Goal: Ask a question: Seek information or help from site administrators or community

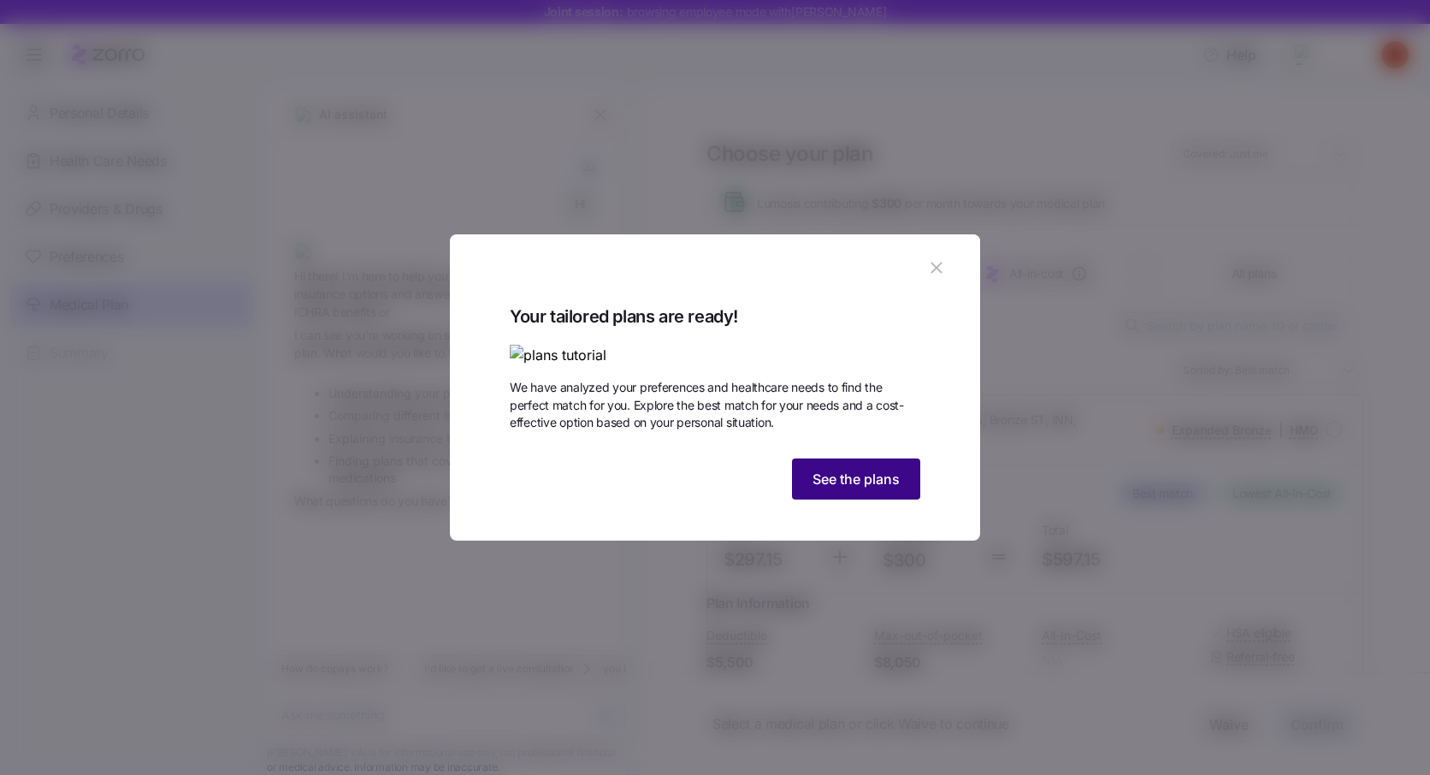
click at [840, 489] on span "See the plans" at bounding box center [855, 479] width 87 height 21
type textarea "x"
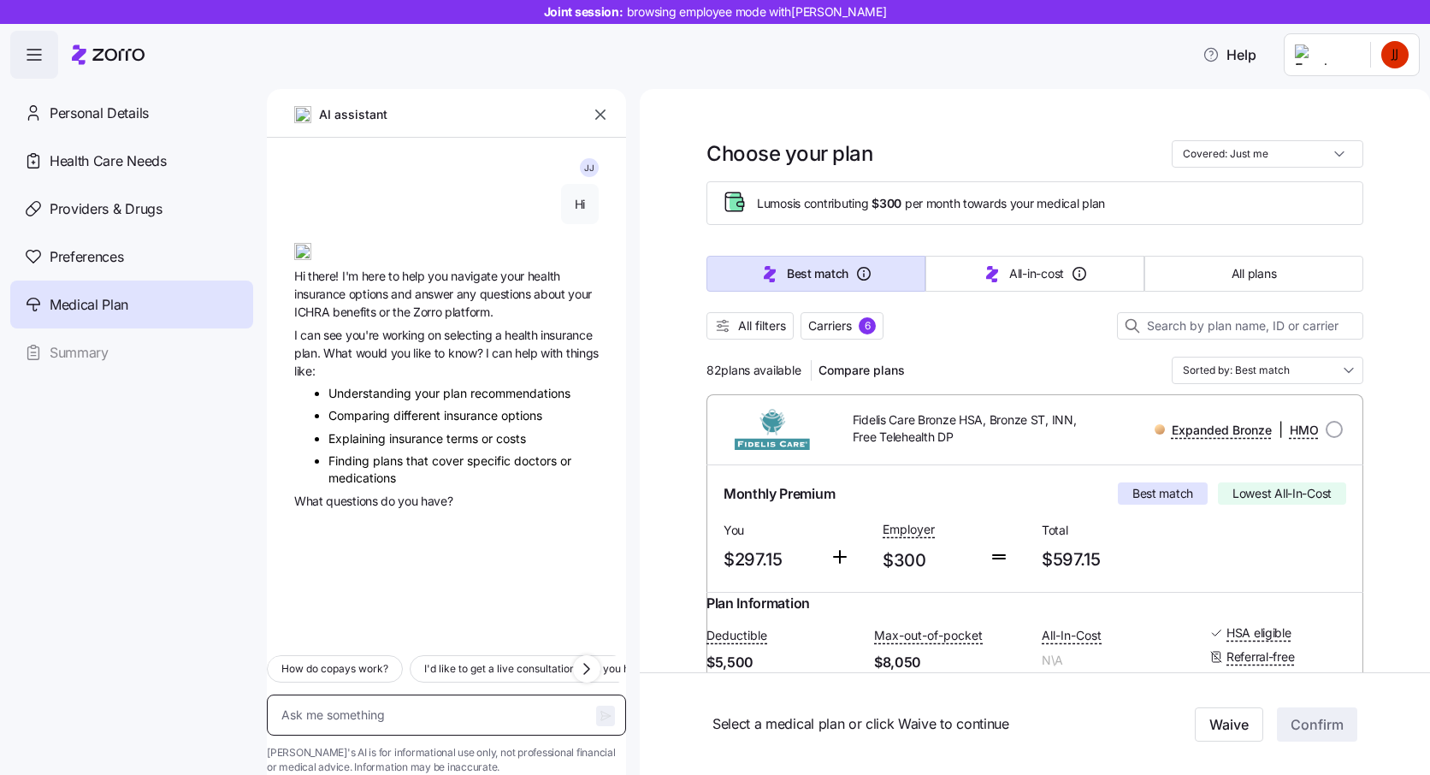
click at [464, 694] on textarea at bounding box center [446, 714] width 359 height 41
paste textarea "How do I schedule an appointment with a consultant?"
type textarea "How do I schedule an appointment with a consultant?"
type textarea "x"
type textarea "How do I schedule an appointment with a consultant?"
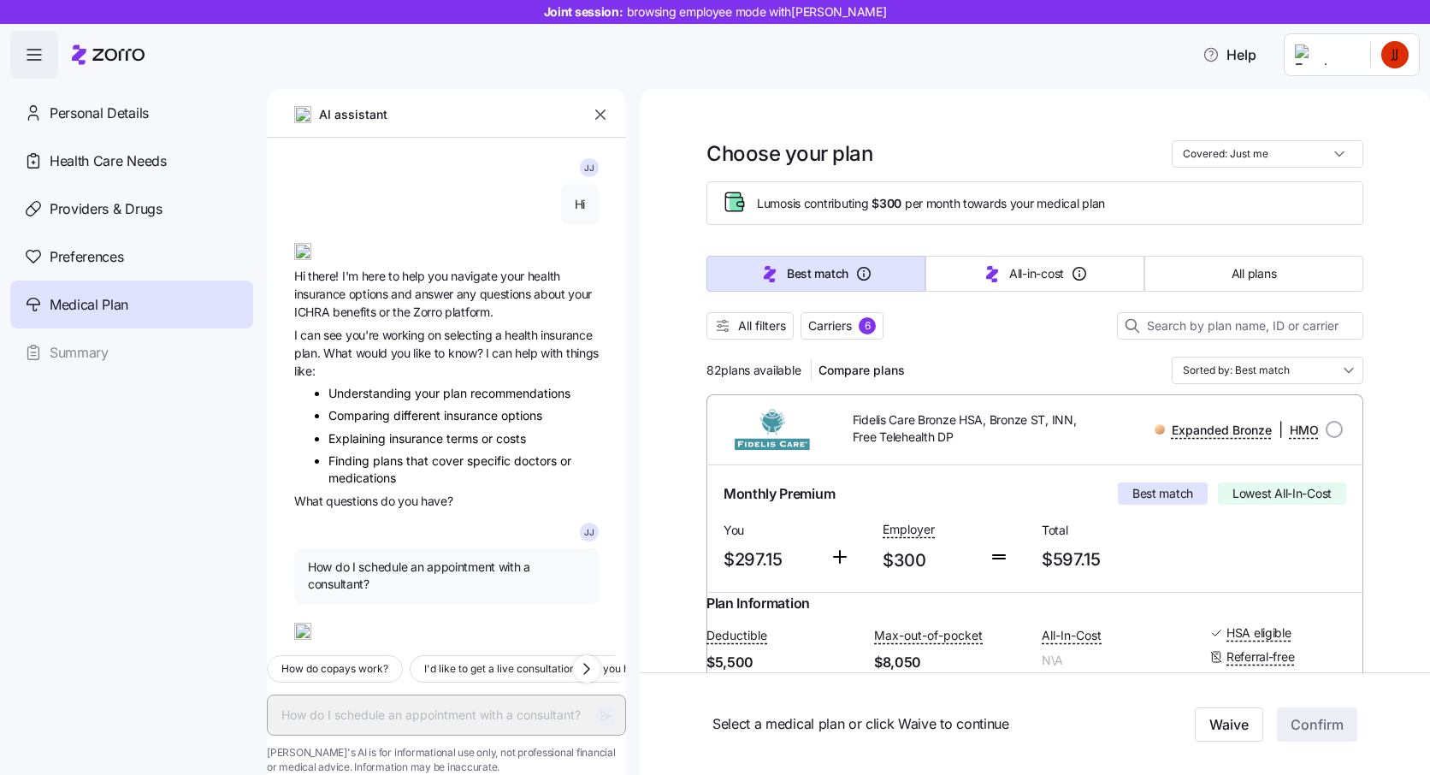
scroll to position [87, 0]
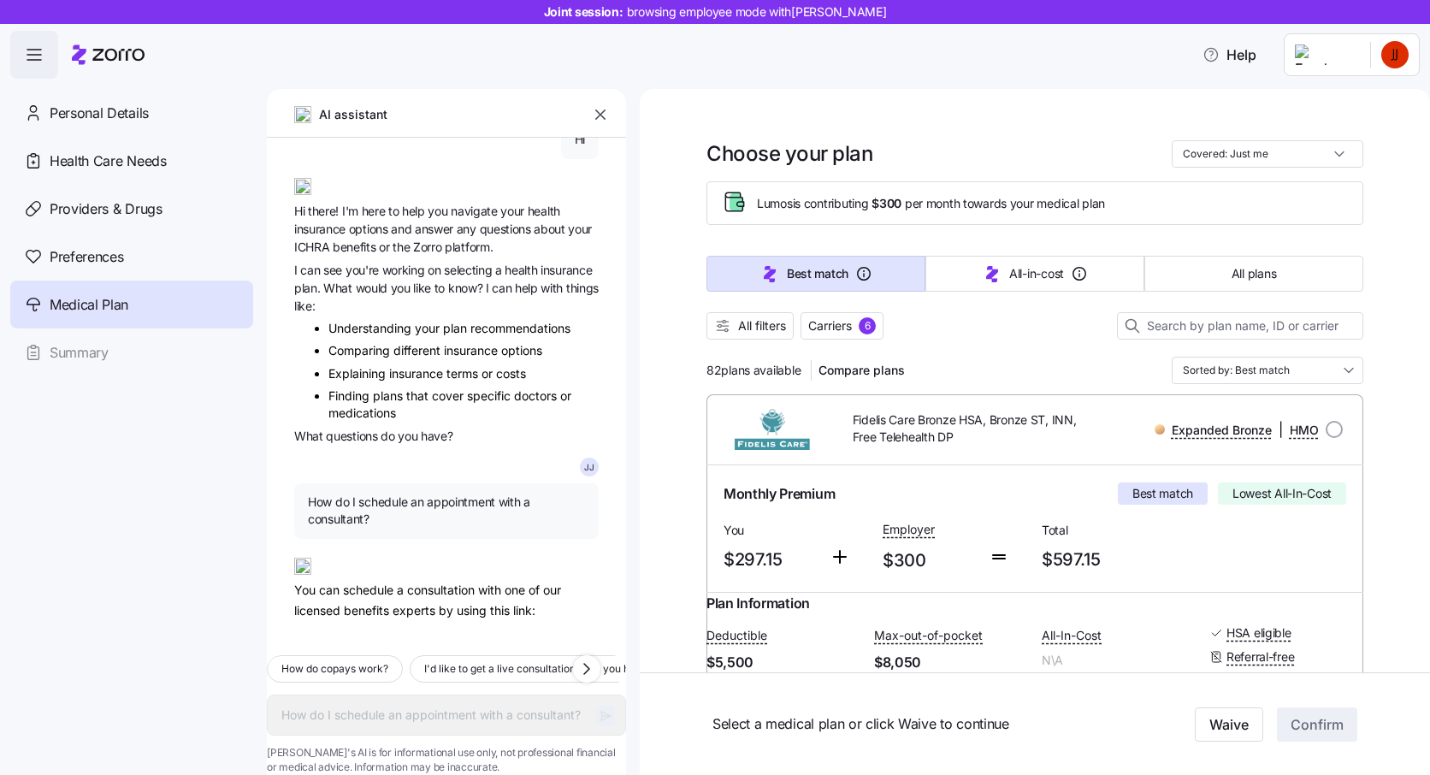
type textarea "x"
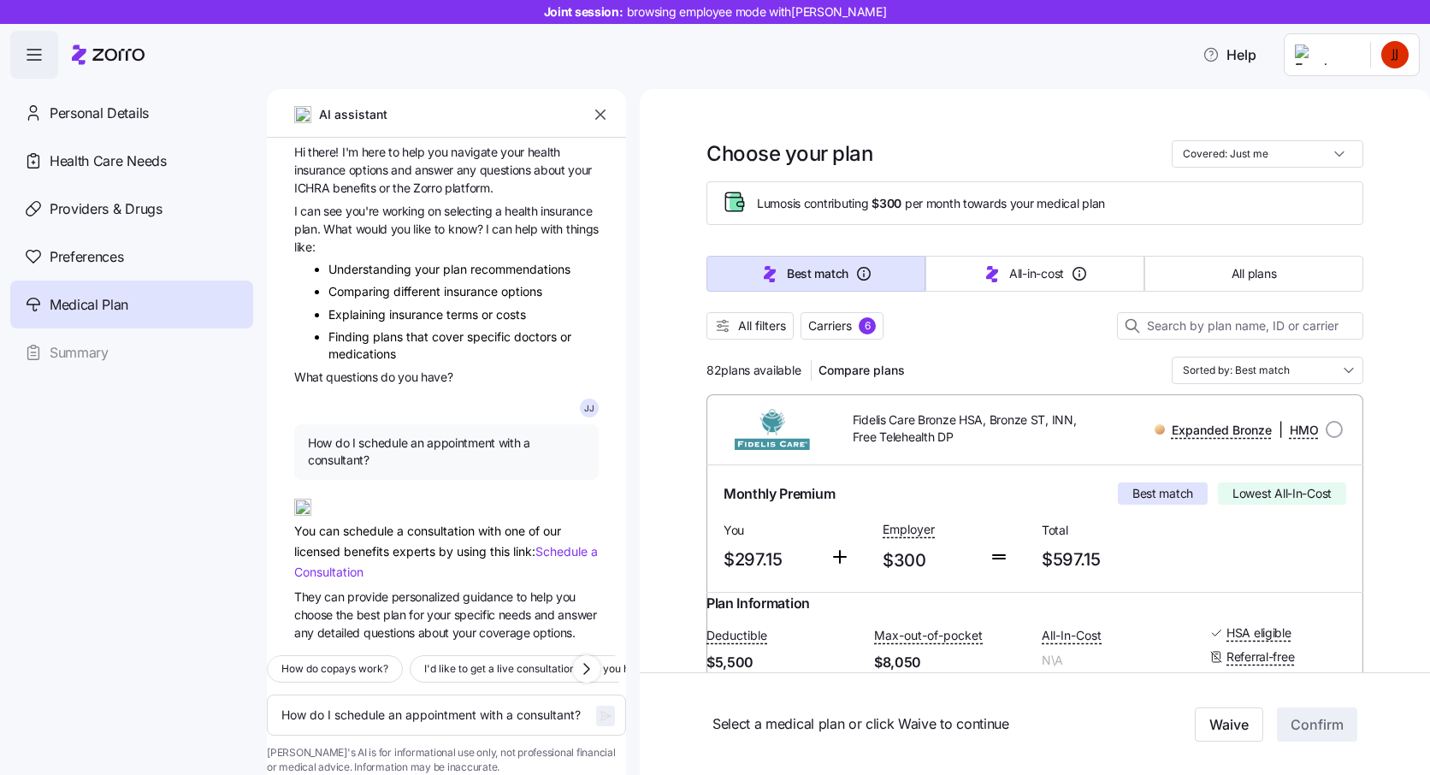
scroll to position [168, 0]
click at [458, 694] on textarea "How do I schedule an appointment with a consultant?" at bounding box center [446, 714] width 359 height 41
paste textarea "How would my portion of the premium affect my payroll?"
type textarea "How would my portion of the premium affect my payroll?"
type textarea "x"
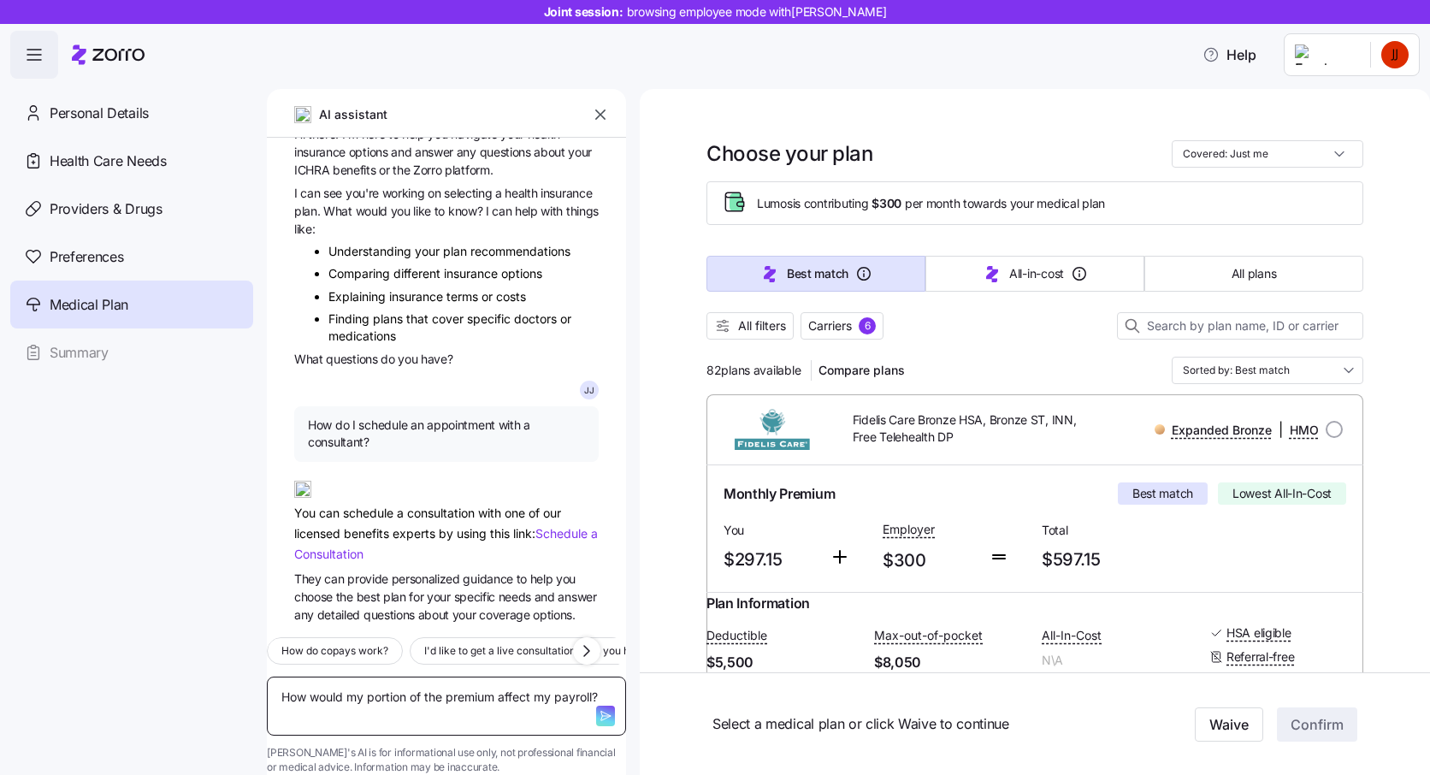
type textarea "How would my portion of the premium affect my payroll?"
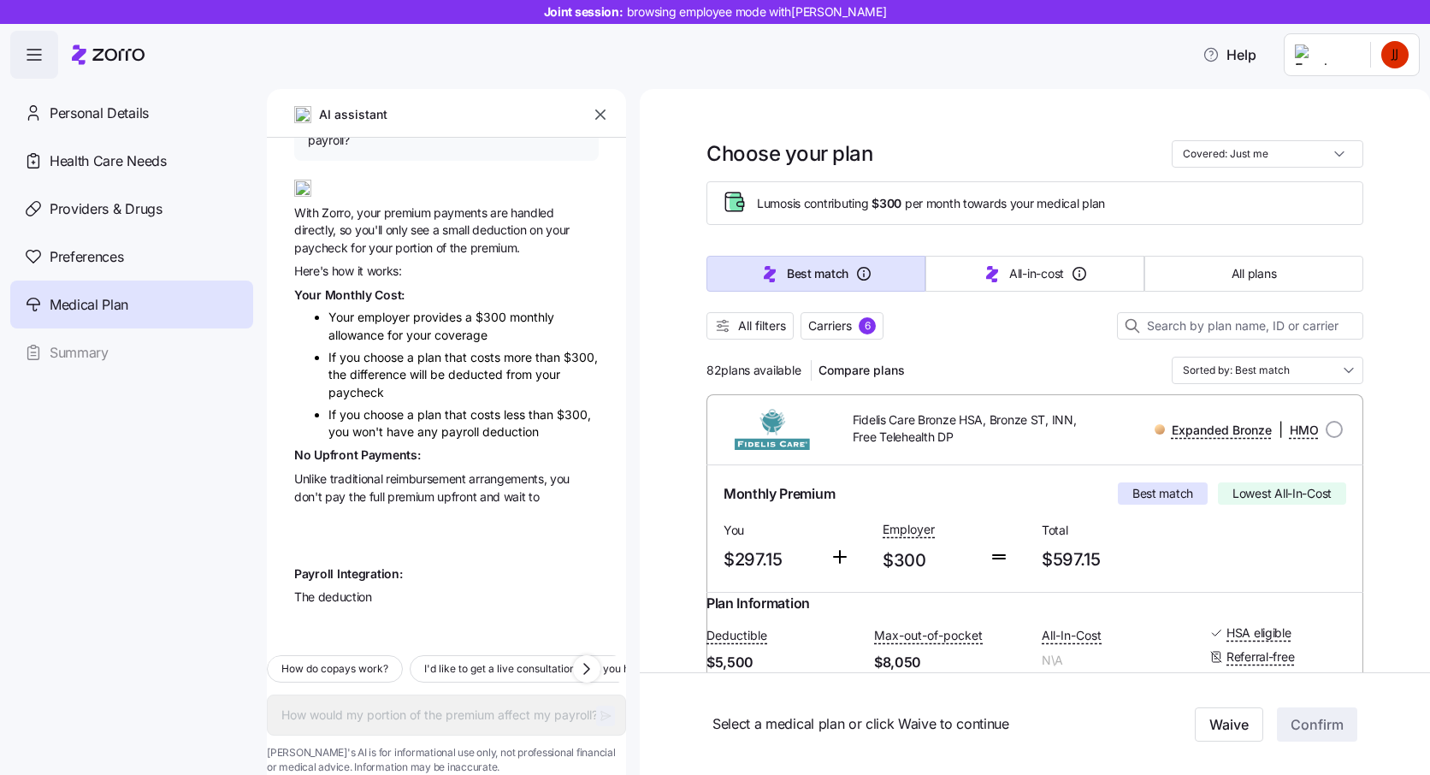
scroll to position [743, 0]
type textarea "x"
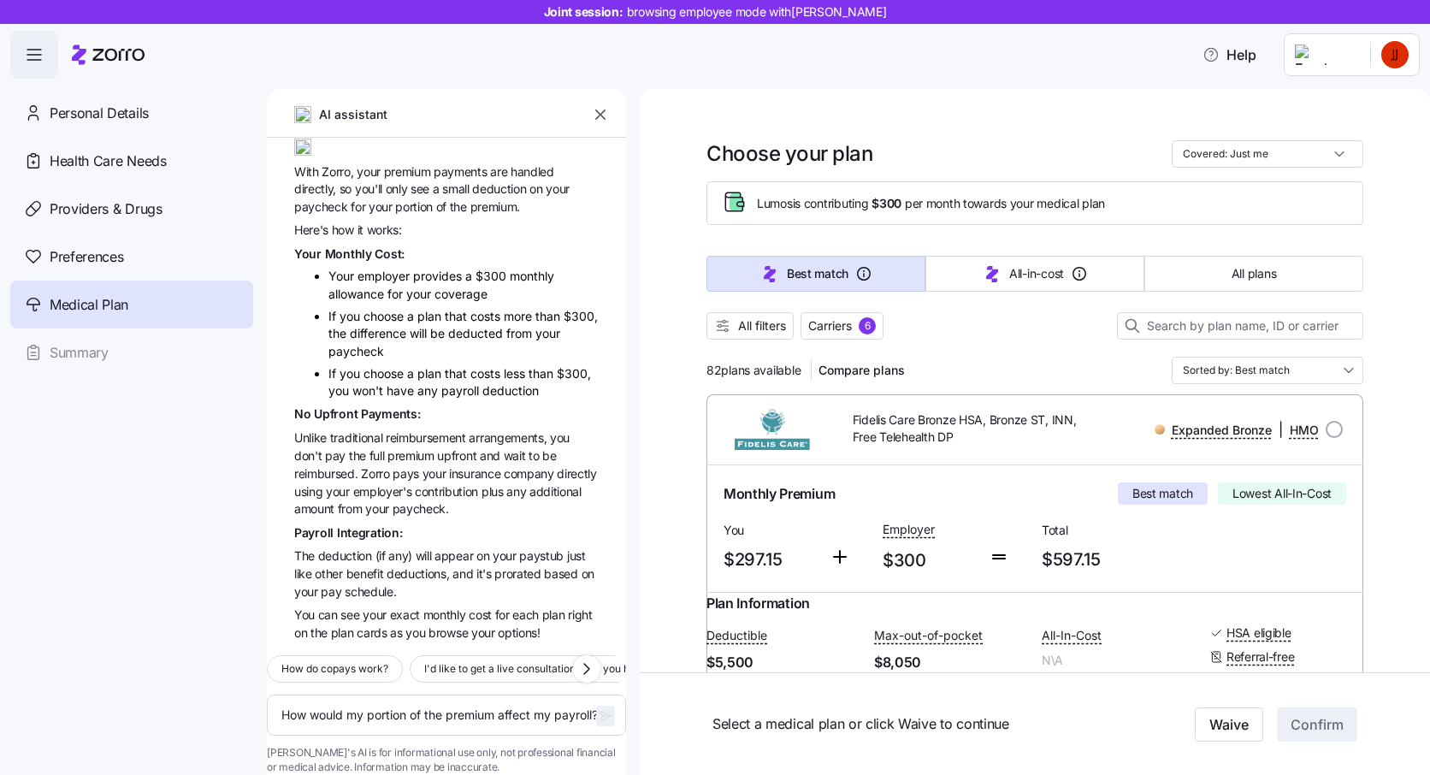
scroll to position [784, 0]
click at [440, 703] on textarea "How would my portion of the premium affect my payroll?" at bounding box center [446, 714] width 359 height 41
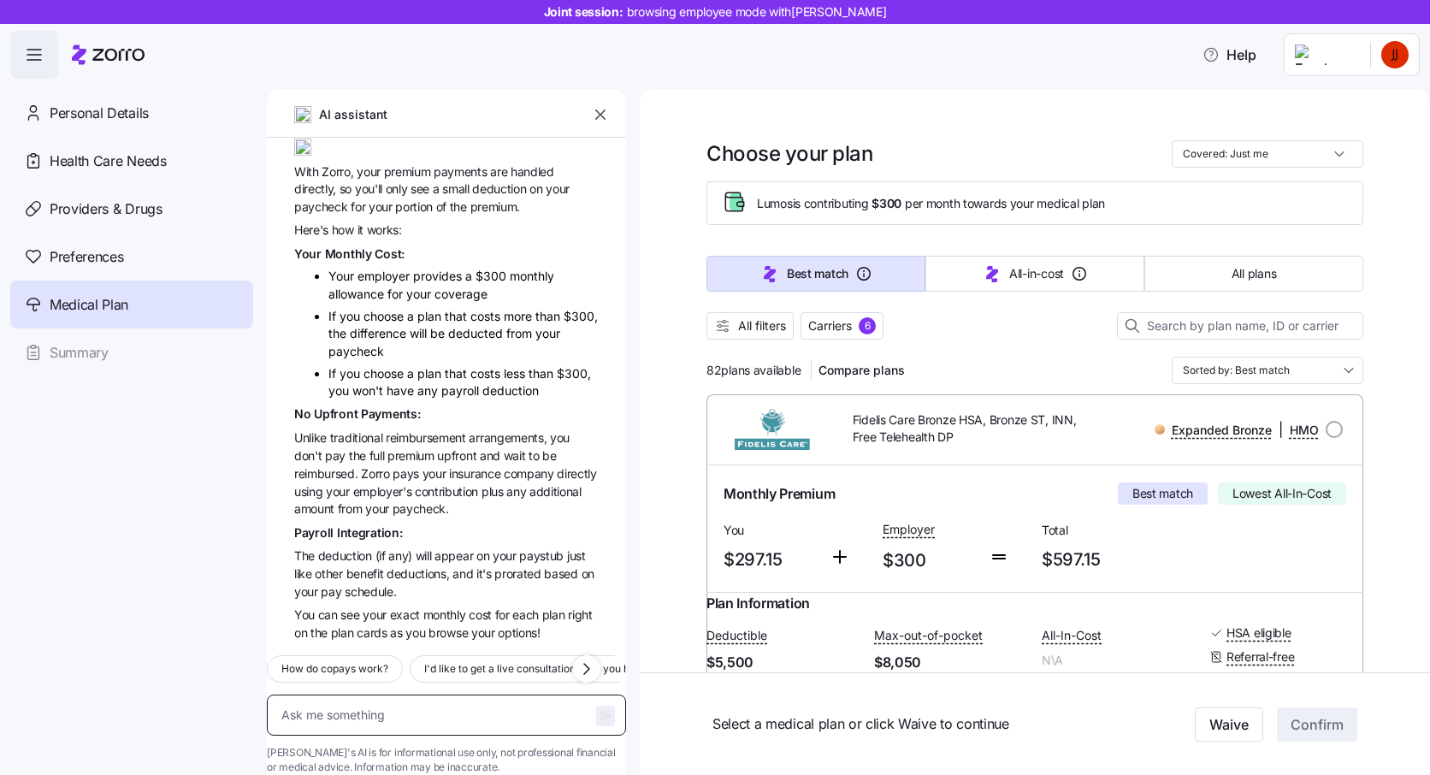
paste textarea "Which of the plans include my doctor and has the lowest deductible?"
type textarea "Which of the plans include my doctor and has the lowest deductible?"
type textarea "x"
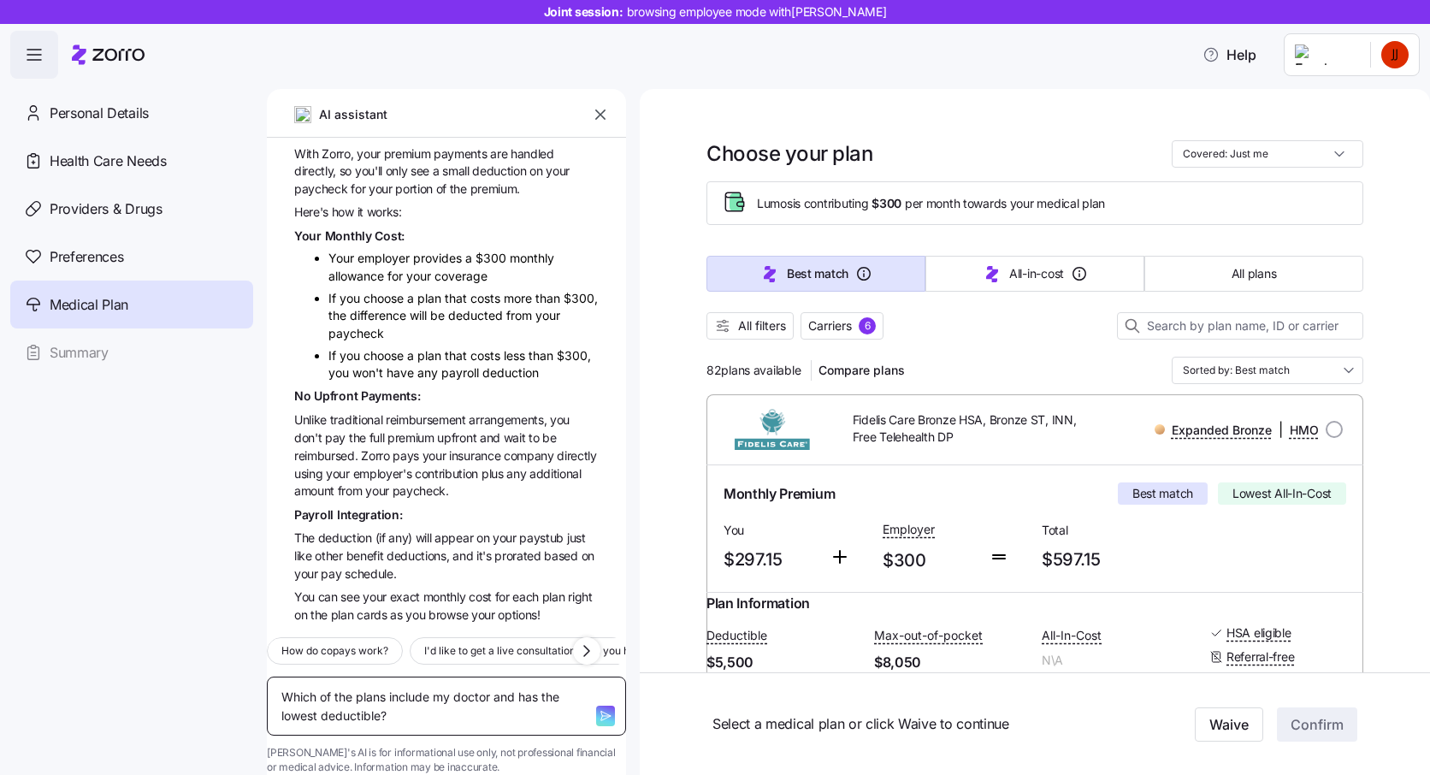
type textarea "Which of the plans include my doctor and has the lowest deductible?"
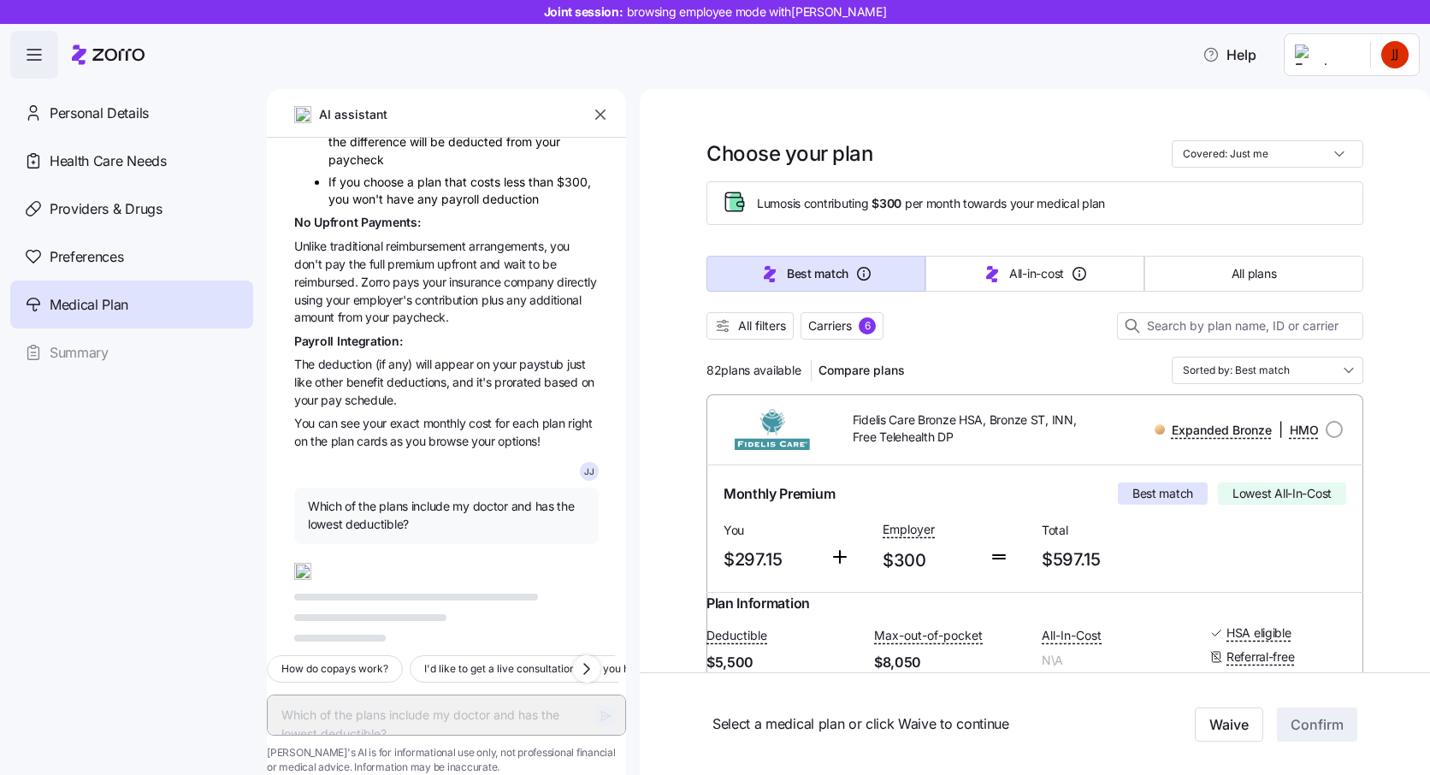
scroll to position [976, 0]
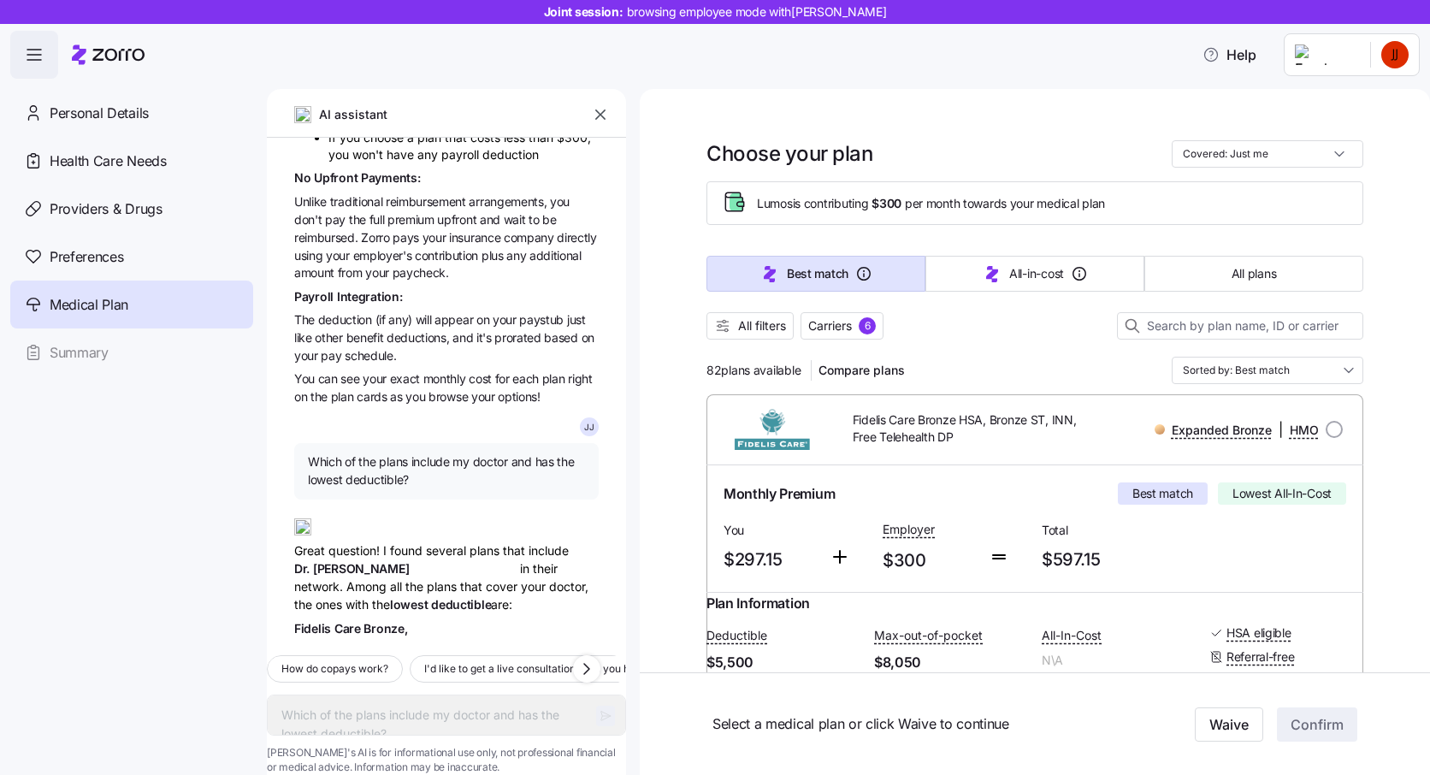
type textarea "x"
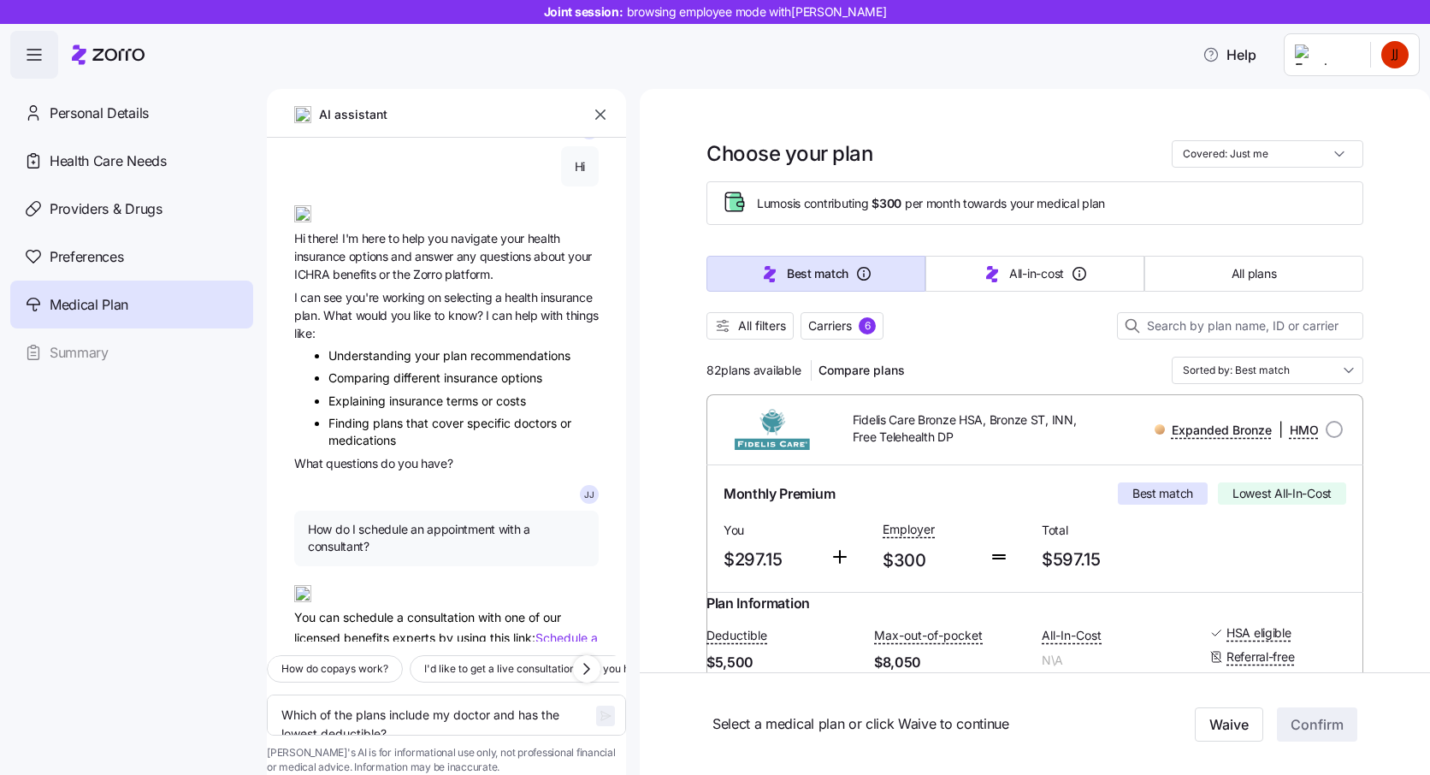
scroll to position [80, 0]
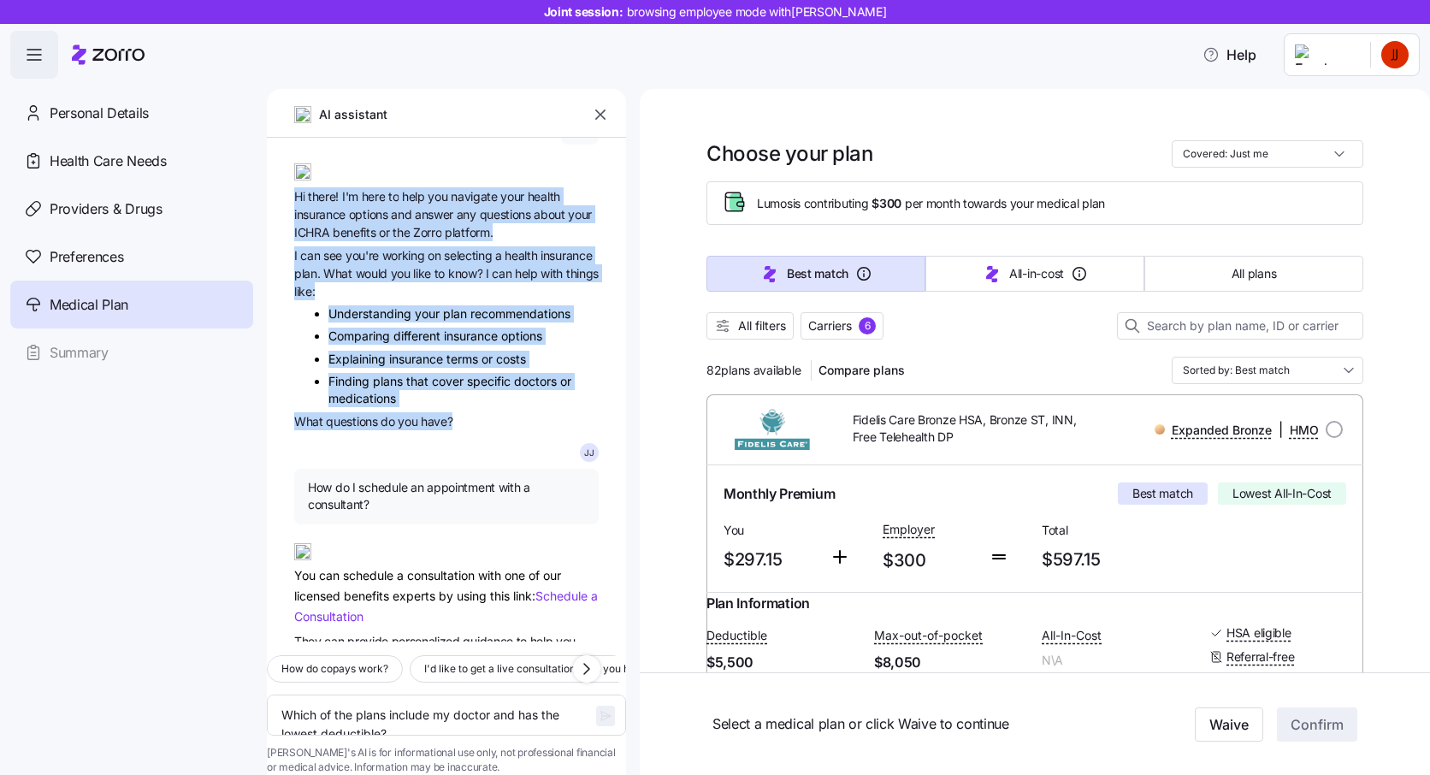
drag, startPoint x: 458, startPoint y: 420, endPoint x: 283, endPoint y: 192, distance: 287.2
click at [283, 192] on div "J J Hi Hi there! I'm here to help you navigate your health insurance options an…" at bounding box center [446, 390] width 359 height 504
copy div "Hi there! I'm here to help you navigate your health insurance options and answe…"
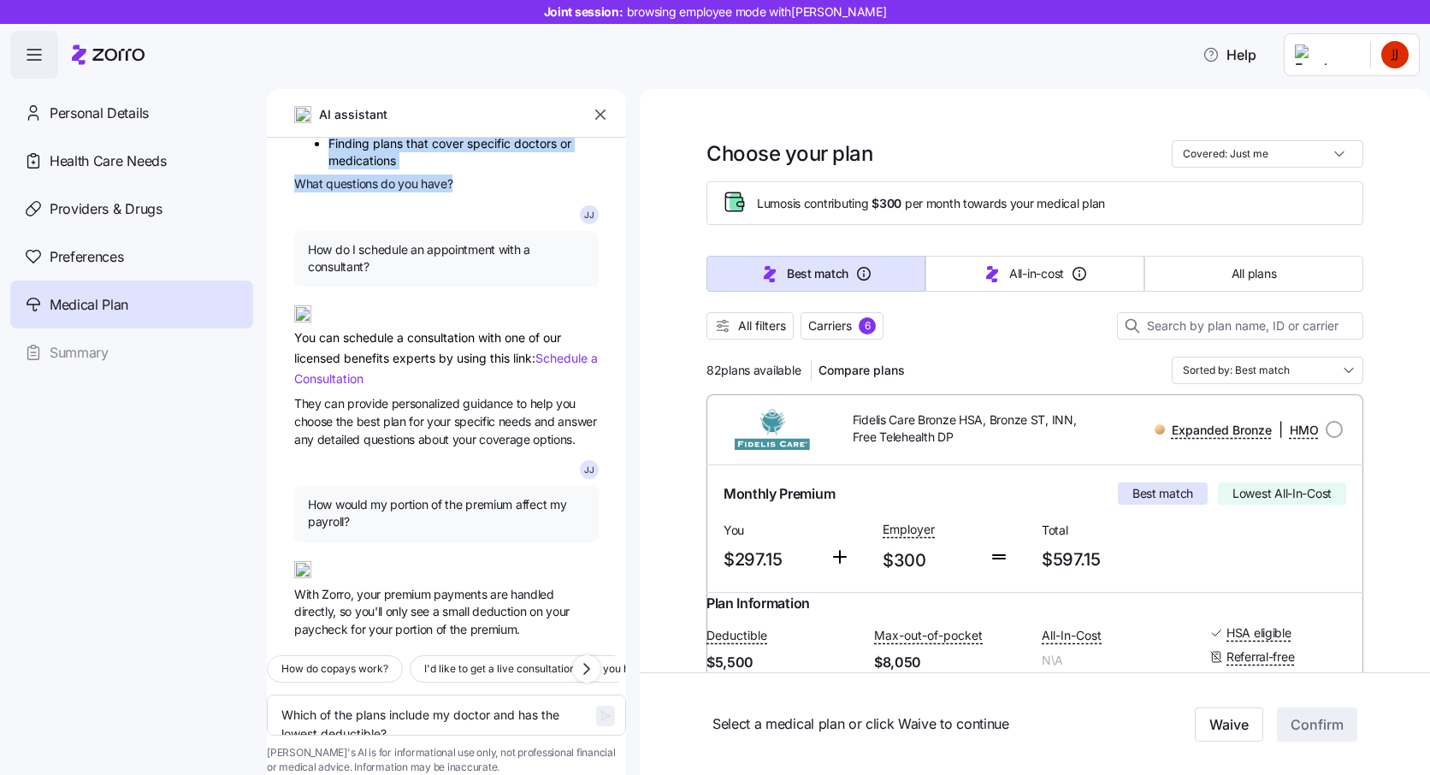
scroll to position [319, 0]
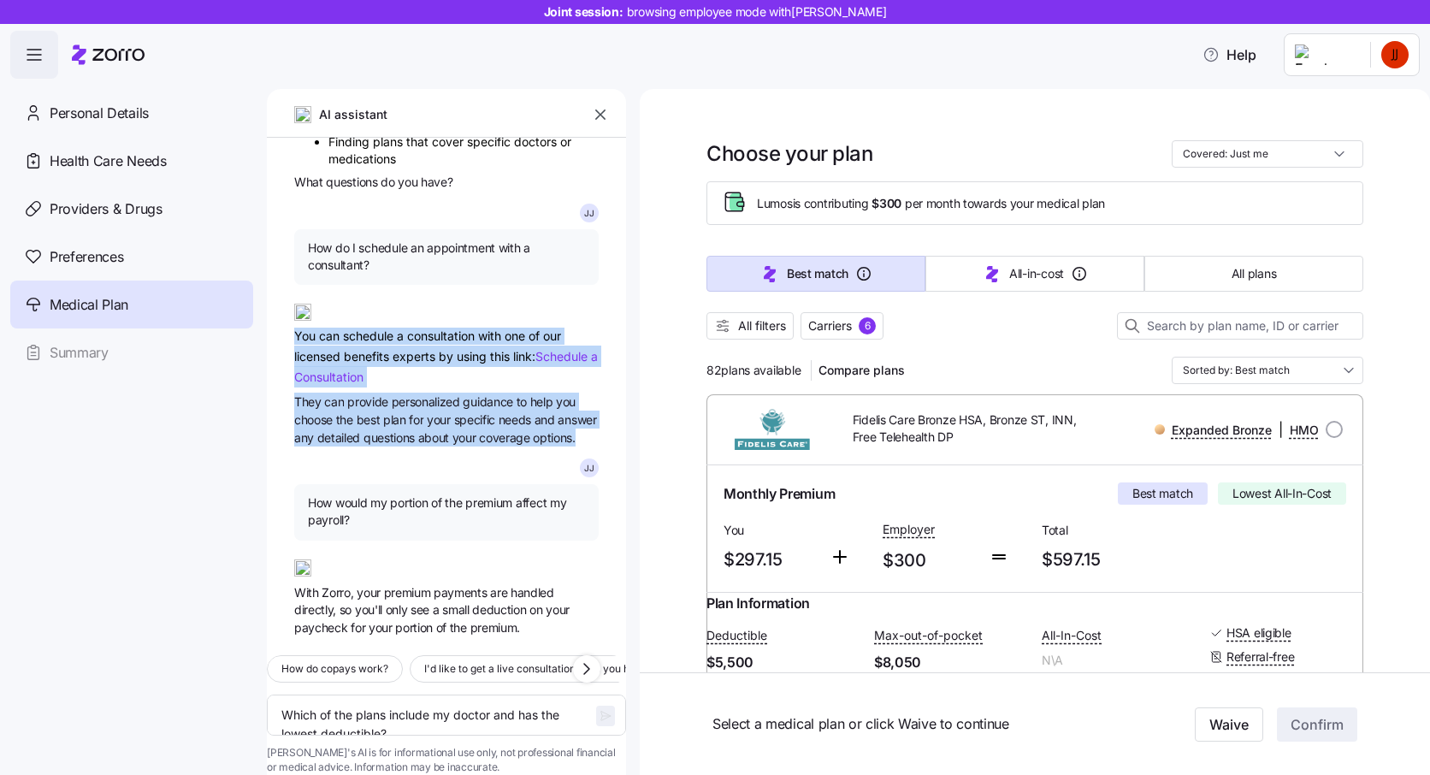
drag, startPoint x: 361, startPoint y: 457, endPoint x: 291, endPoint y: 325, distance: 149.2
click at [291, 325] on div "J J Hi Hi there! I'm here to help you navigate your health insurance options an…" at bounding box center [446, 390] width 359 height 504
copy div "You can schedule a consultation with one of our licensed benefits experts by us…"
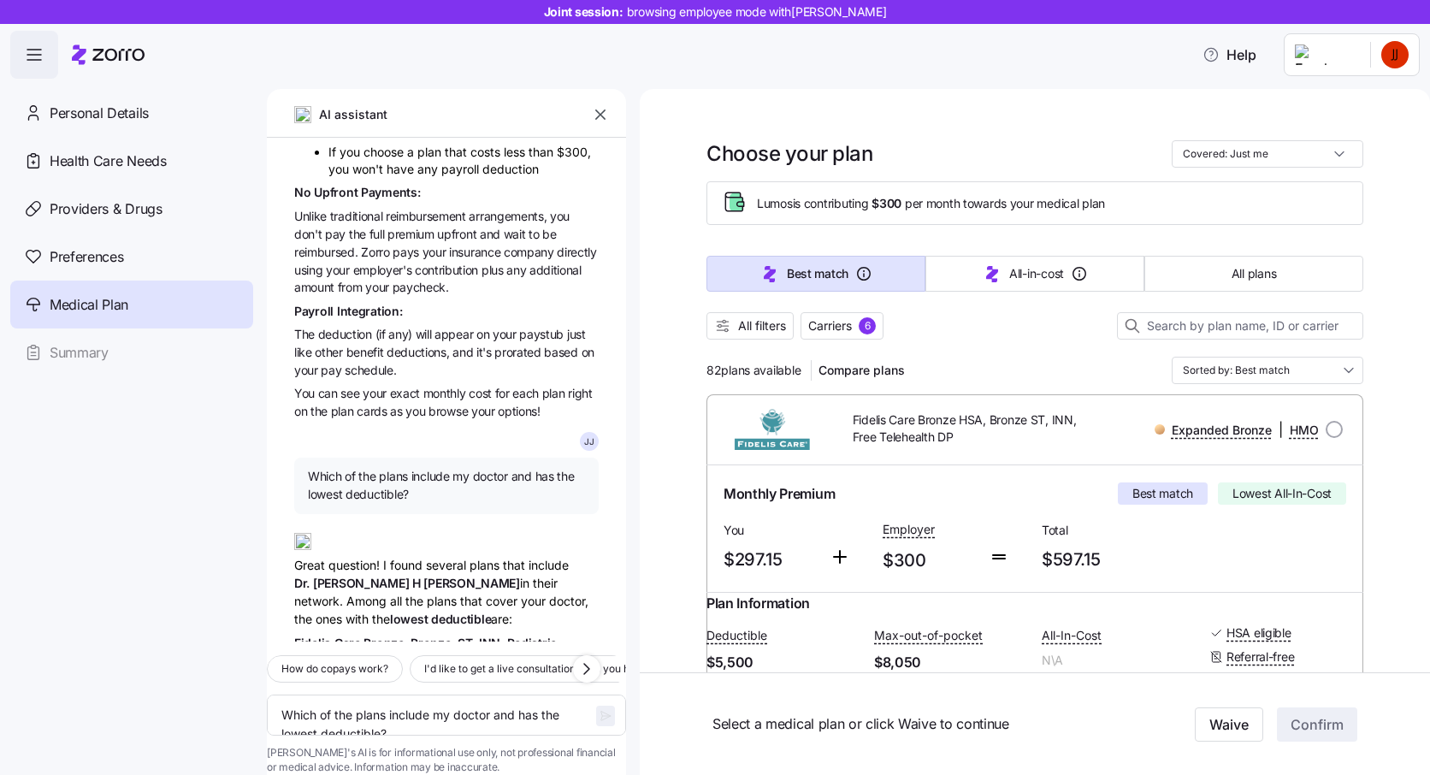
scroll to position [923, 0]
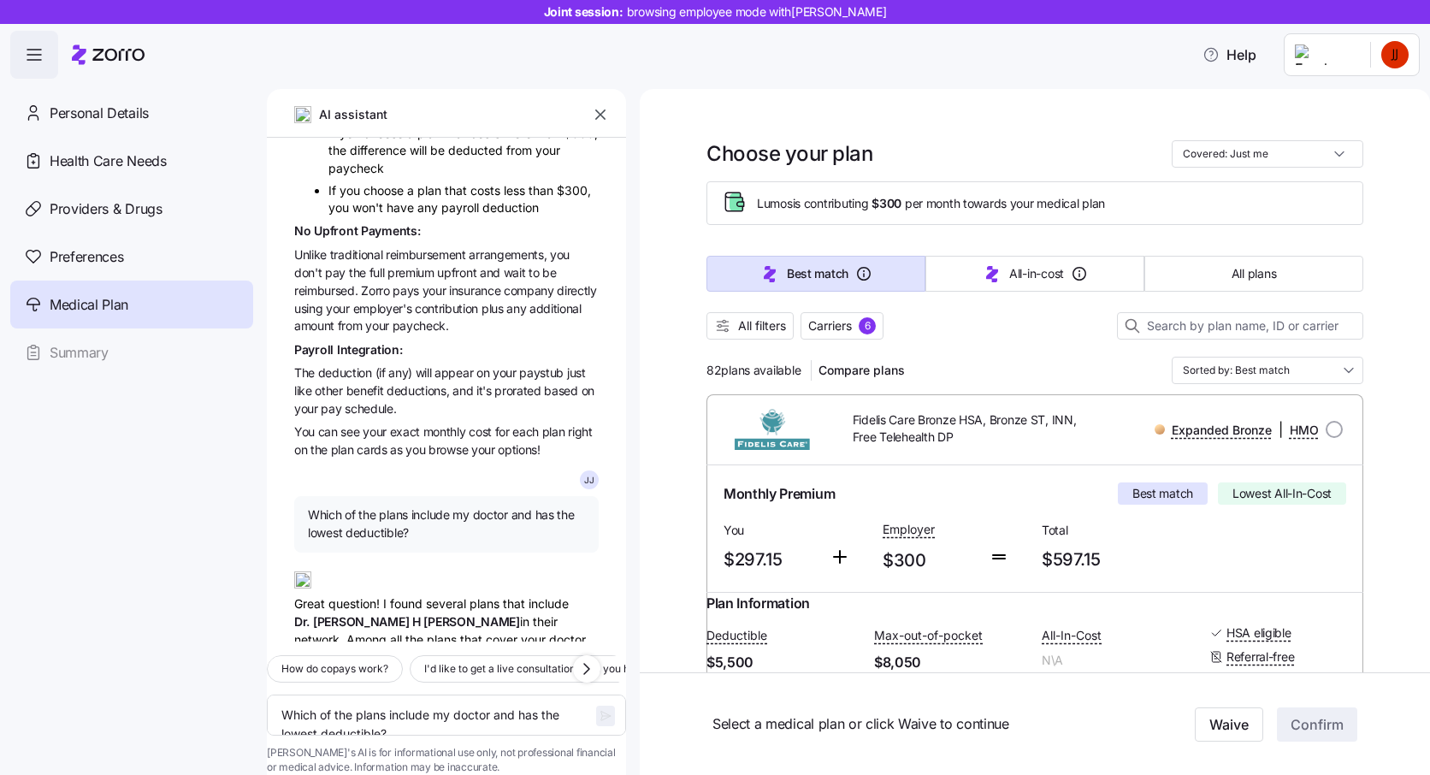
click at [558, 458] on span "You can see your exact monthly cost for each plan right on the plan cards as yo…" at bounding box center [446, 440] width 304 height 36
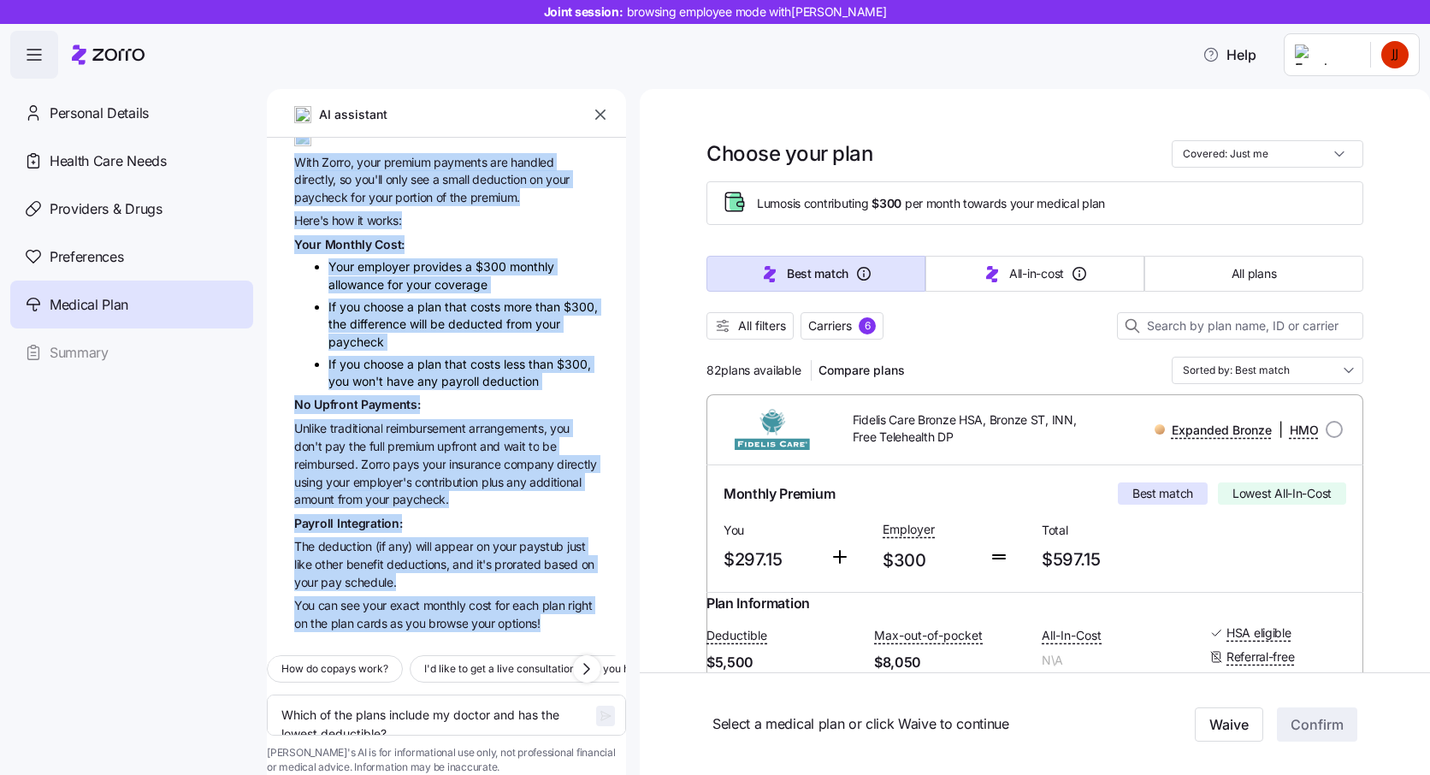
scroll to position [717, 0]
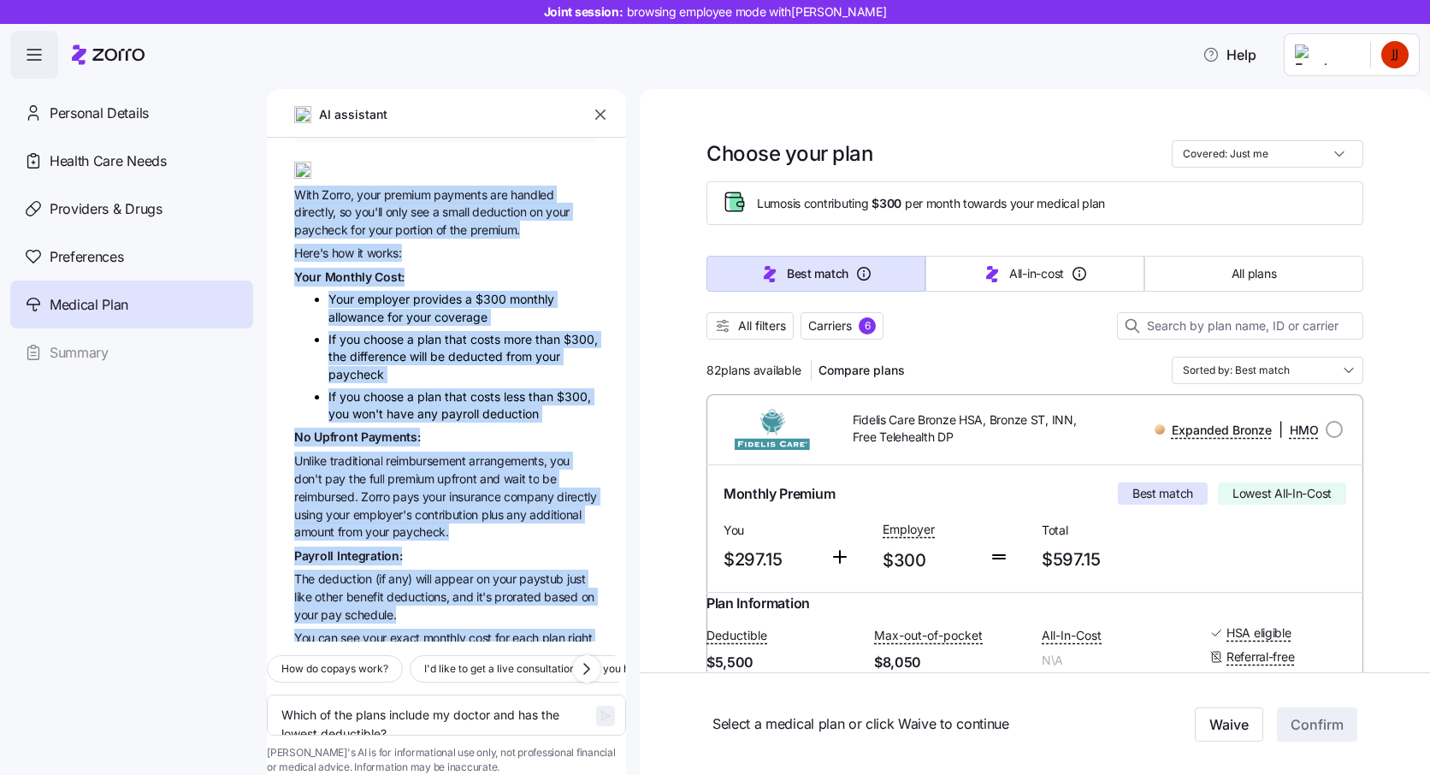
drag, startPoint x: 554, startPoint y: 574, endPoint x: 293, endPoint y: 215, distance: 443.9
click at [293, 215] on div "J J Hi Hi there! I'm here to help you navigate your health insurance options an…" at bounding box center [446, 390] width 359 height 504
copy div "With Zorro, your premium payments are handled directly, so you'll only see a sm…"
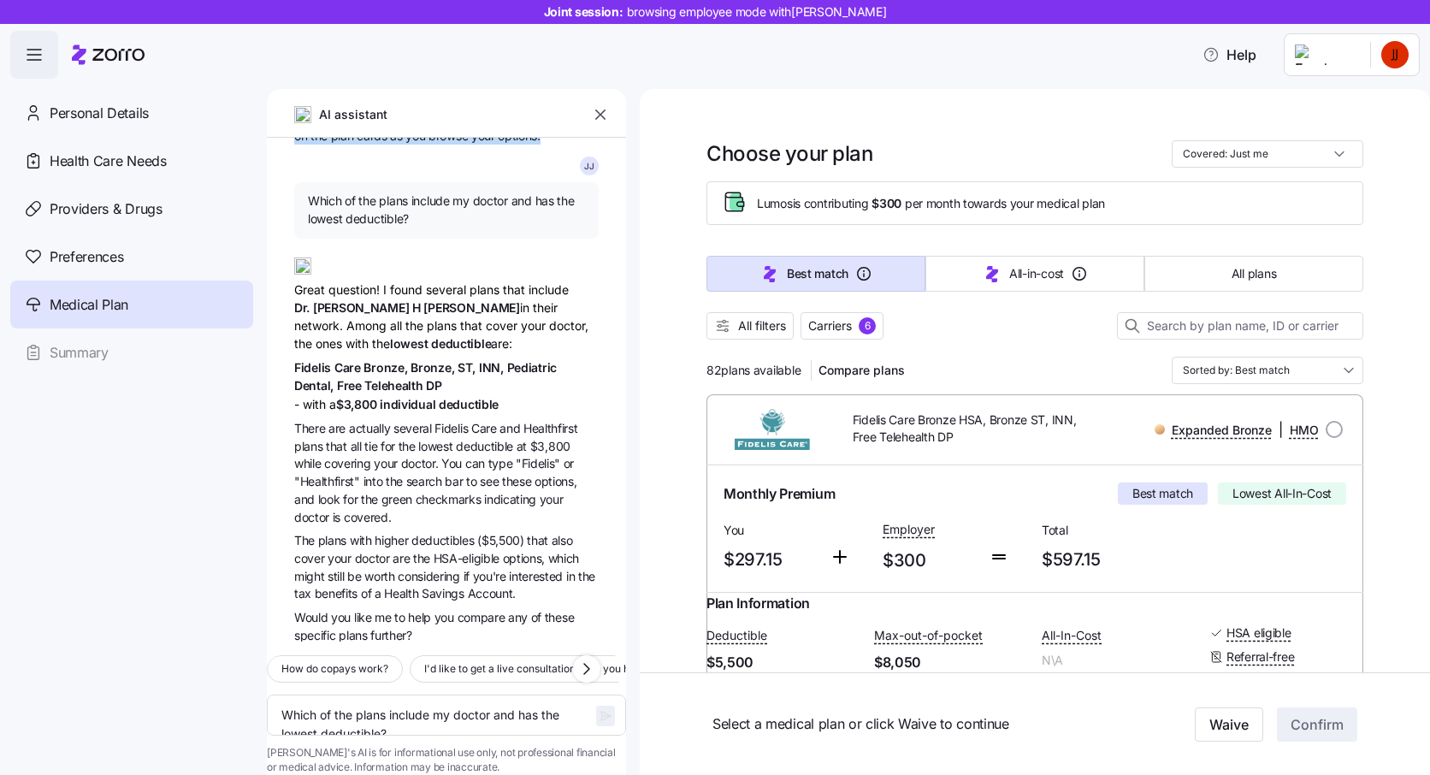
scroll to position [1284, 0]
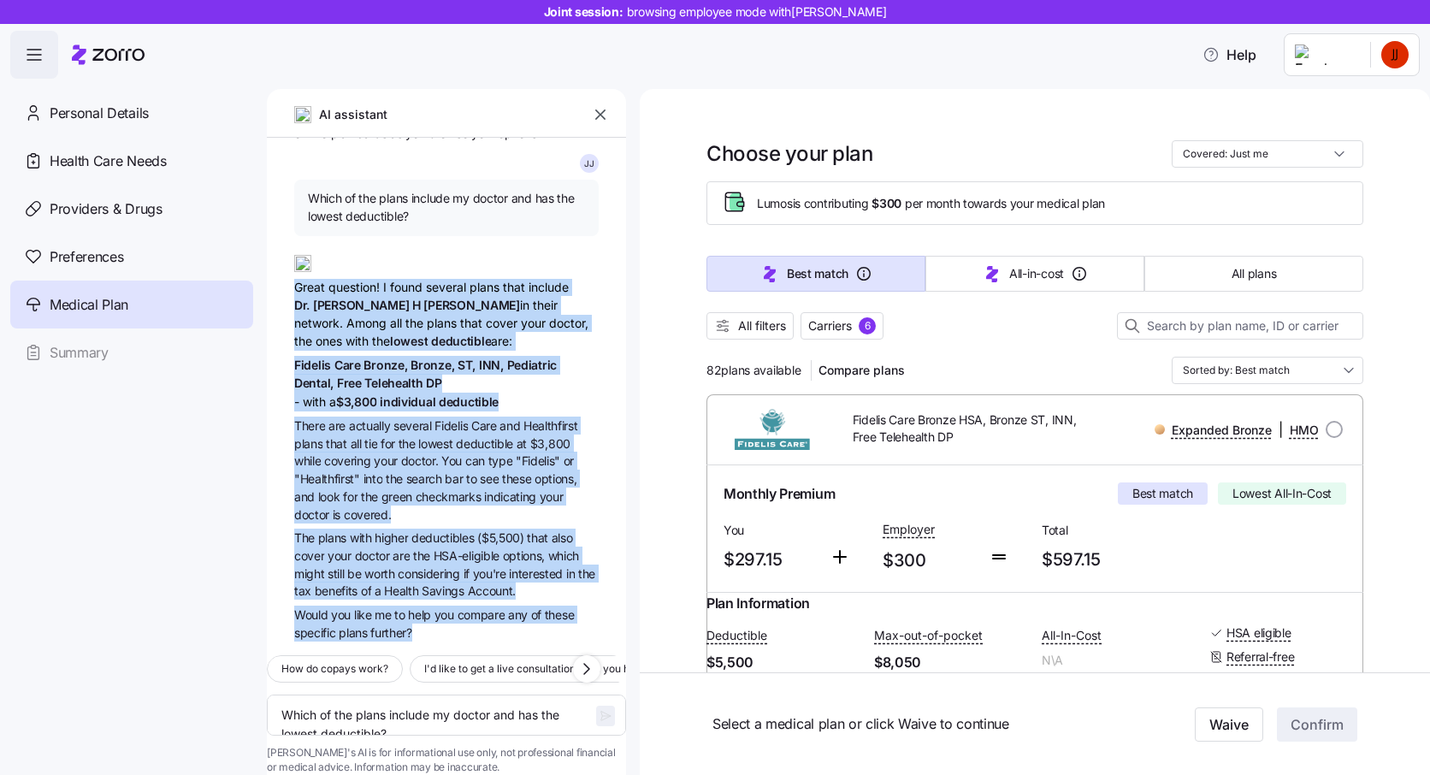
drag, startPoint x: 441, startPoint y: 604, endPoint x: 291, endPoint y: 260, distance: 375.3
click at [291, 260] on div "J J Hi Hi there! I'm here to help you navigate your health insurance options an…" at bounding box center [446, 390] width 359 height 504
copy div "Great question! I found several plans that include [PERSON_NAME] in their netwo…"
